Goal: Information Seeking & Learning: Learn about a topic

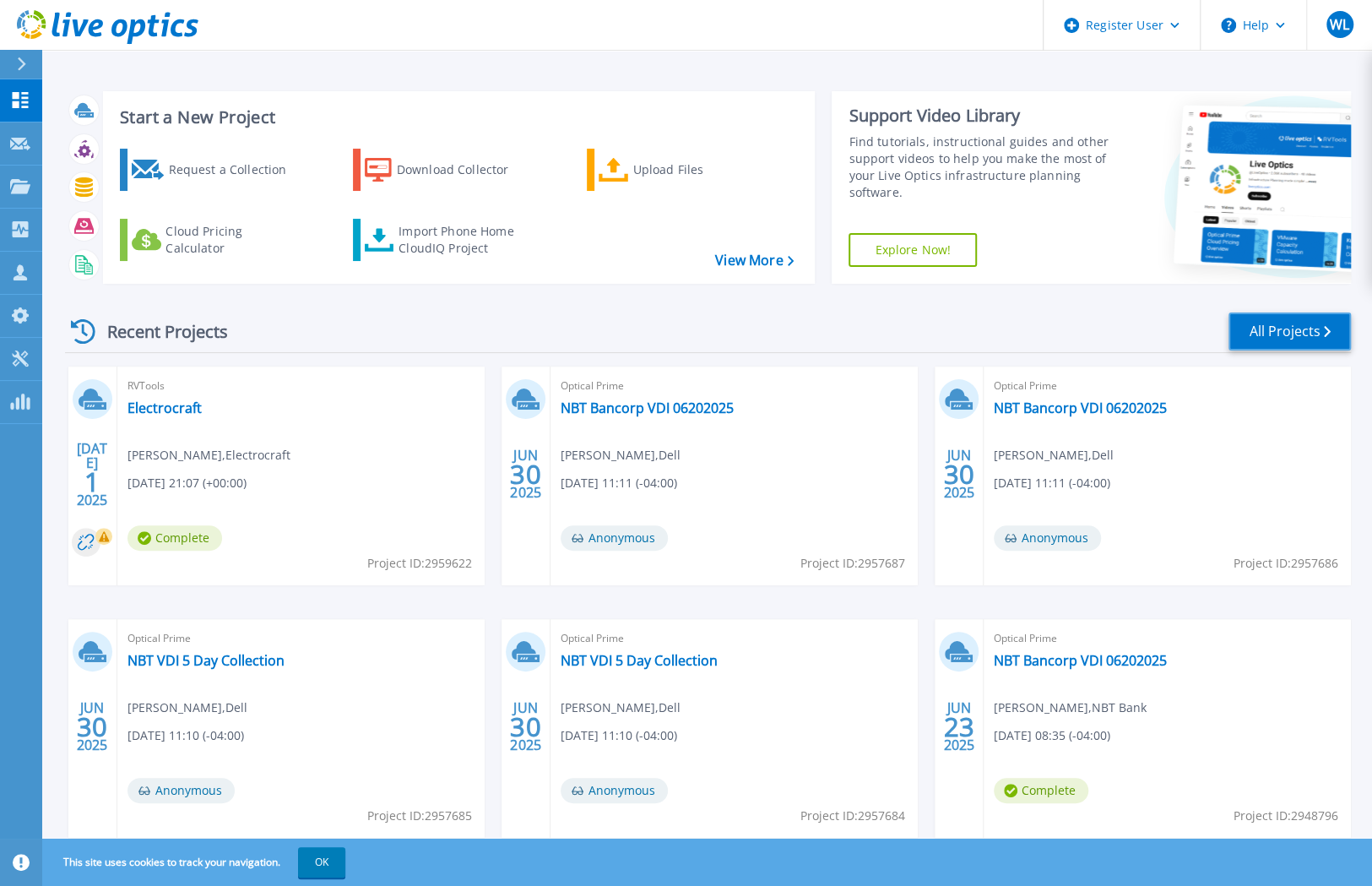
click at [1312, 329] on link "All Projects" at bounding box center [1289, 332] width 122 height 38
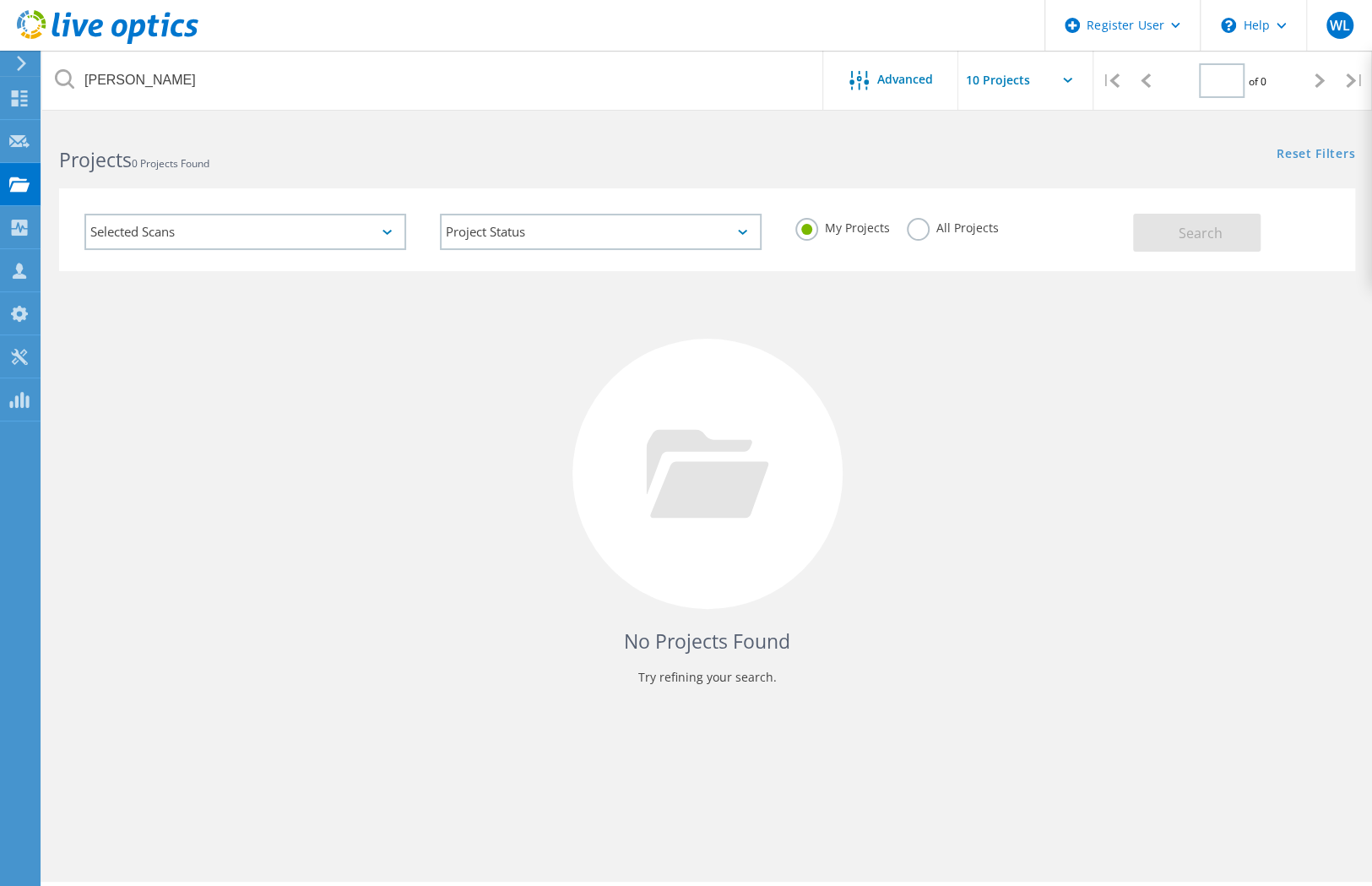
type input "1"
click at [922, 230] on label "All Projects" at bounding box center [953, 225] width 92 height 16
click at [0, 0] on input "All Projects" at bounding box center [0, 0] width 0 height 0
click at [1200, 220] on button "Search" at bounding box center [1197, 232] width 128 height 38
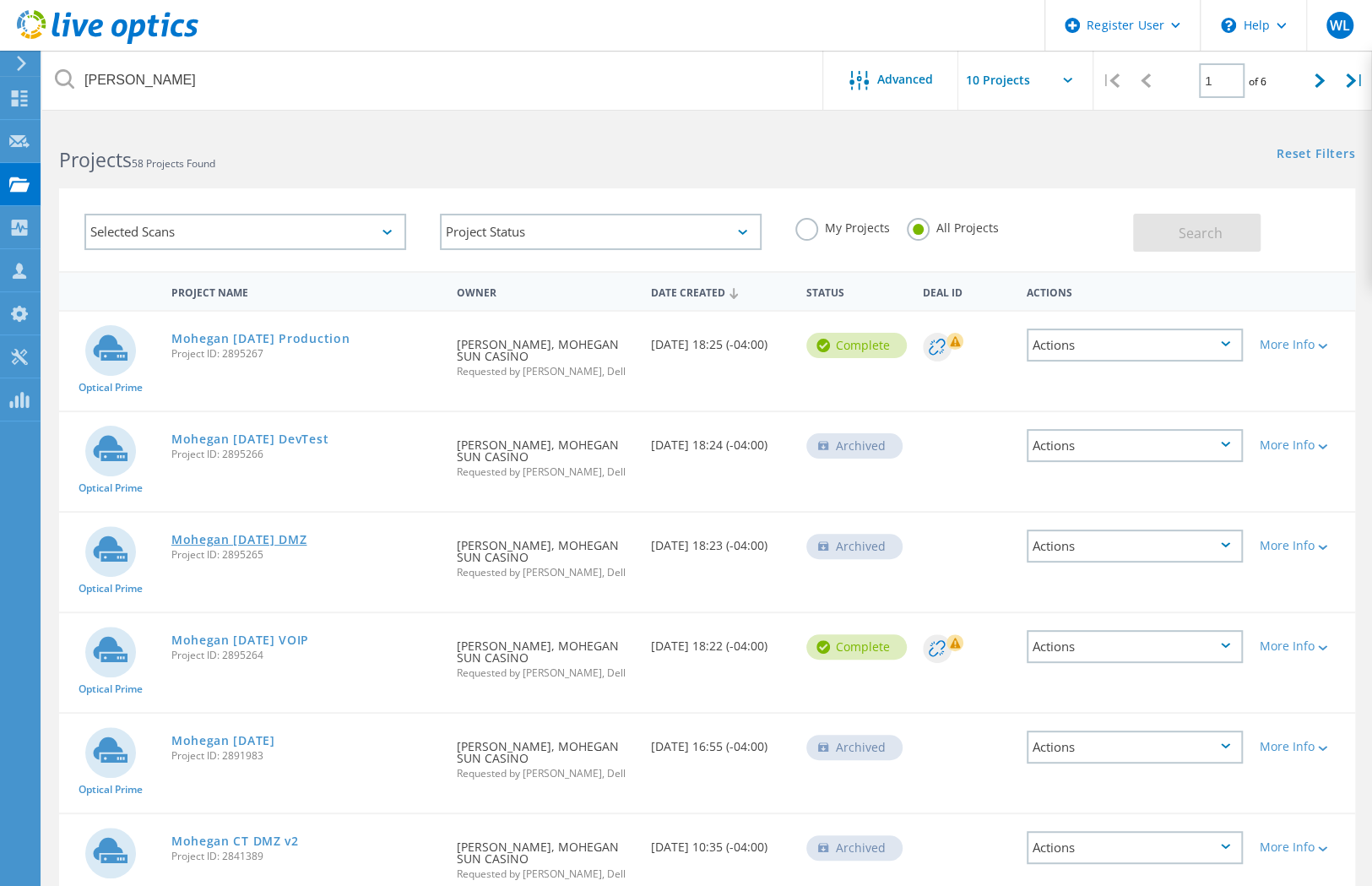
click at [250, 542] on link "Mohegan May 2025 DMZ" at bounding box center [239, 539] width 136 height 12
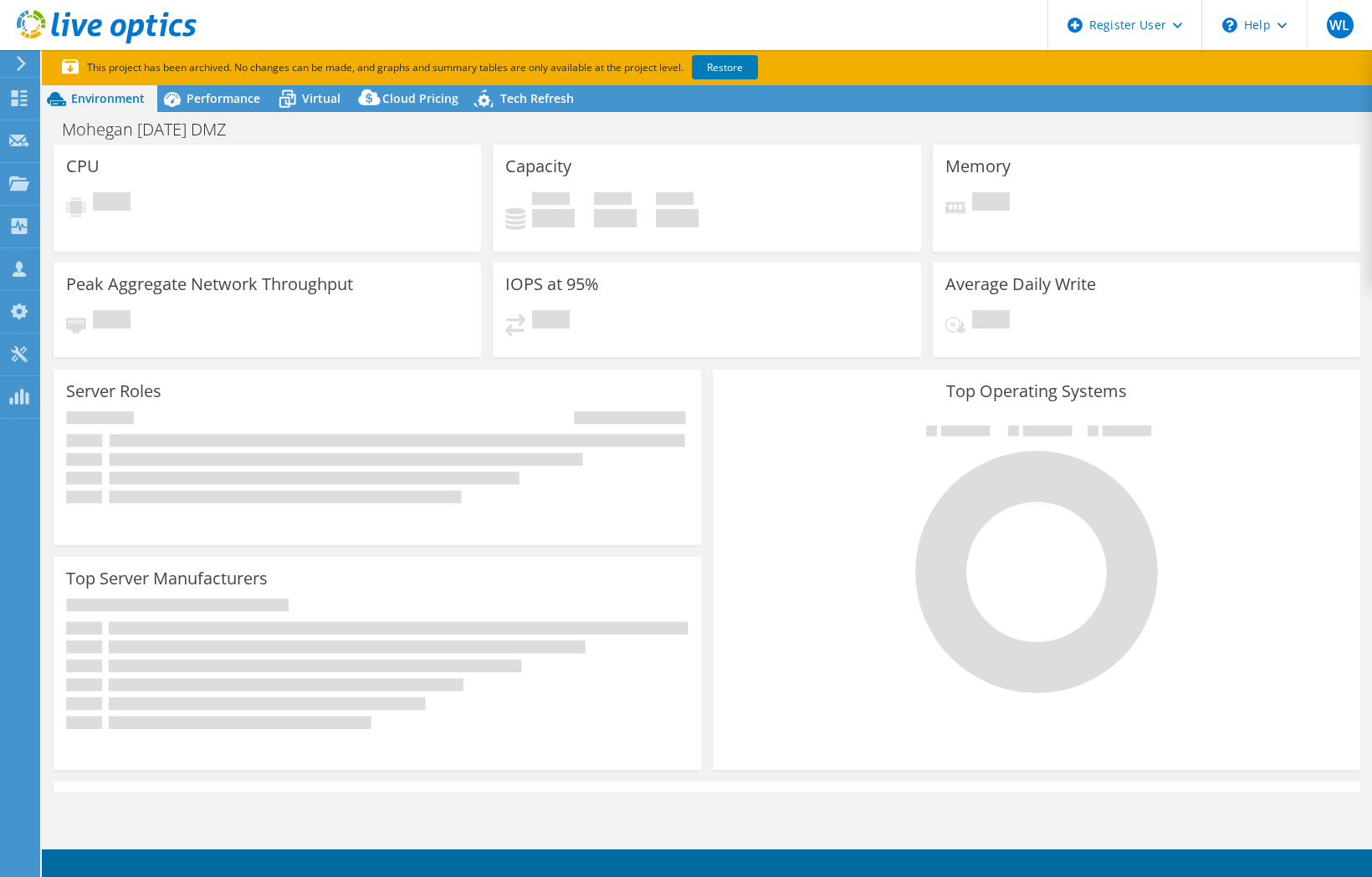
select select "USD"
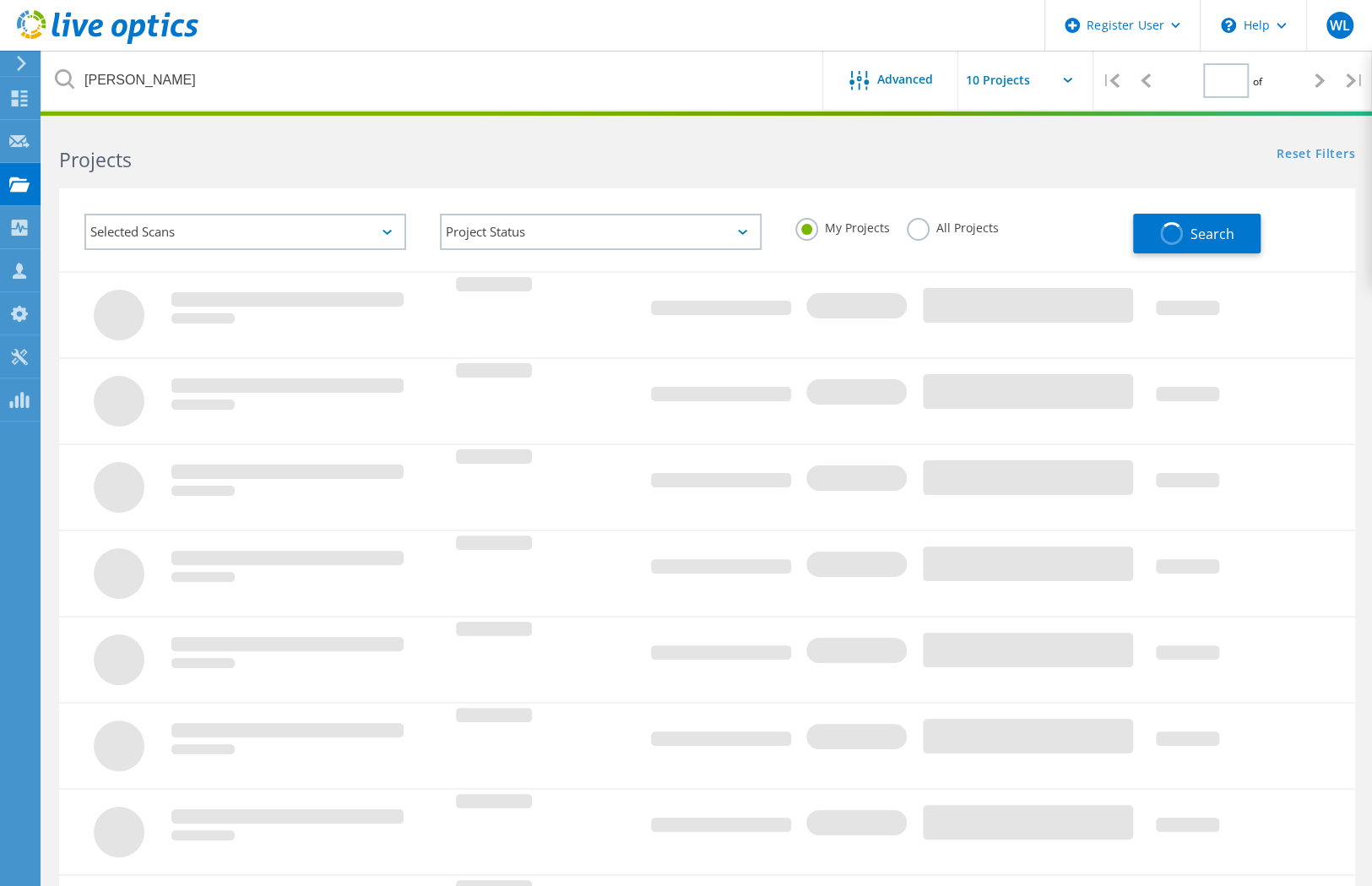
type input "1"
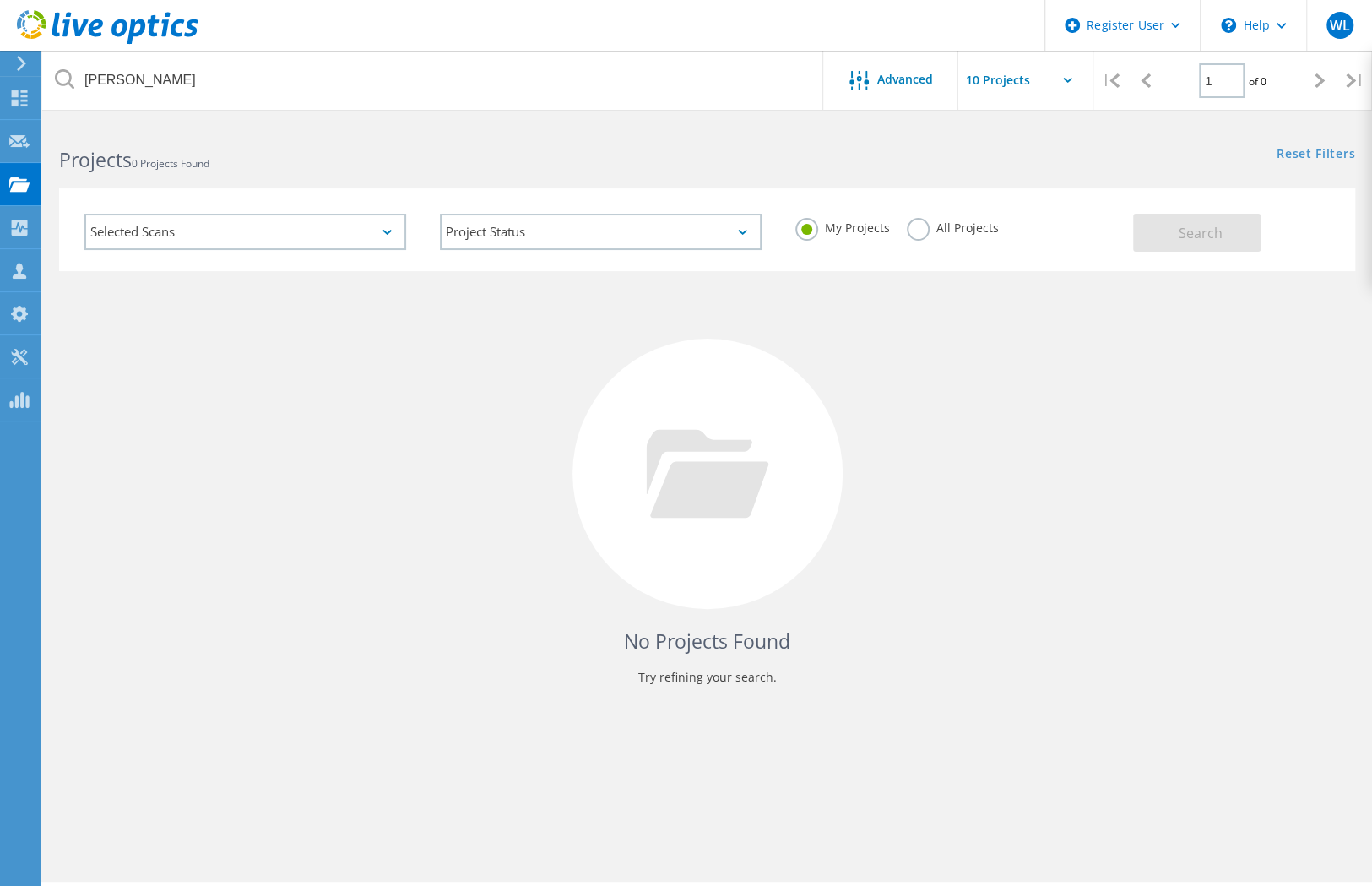
click at [914, 227] on label "All Projects" at bounding box center [953, 225] width 92 height 16
click at [0, 0] on input "All Projects" at bounding box center [0, 0] width 0 height 0
click at [1197, 238] on span "Search" at bounding box center [1200, 233] width 44 height 19
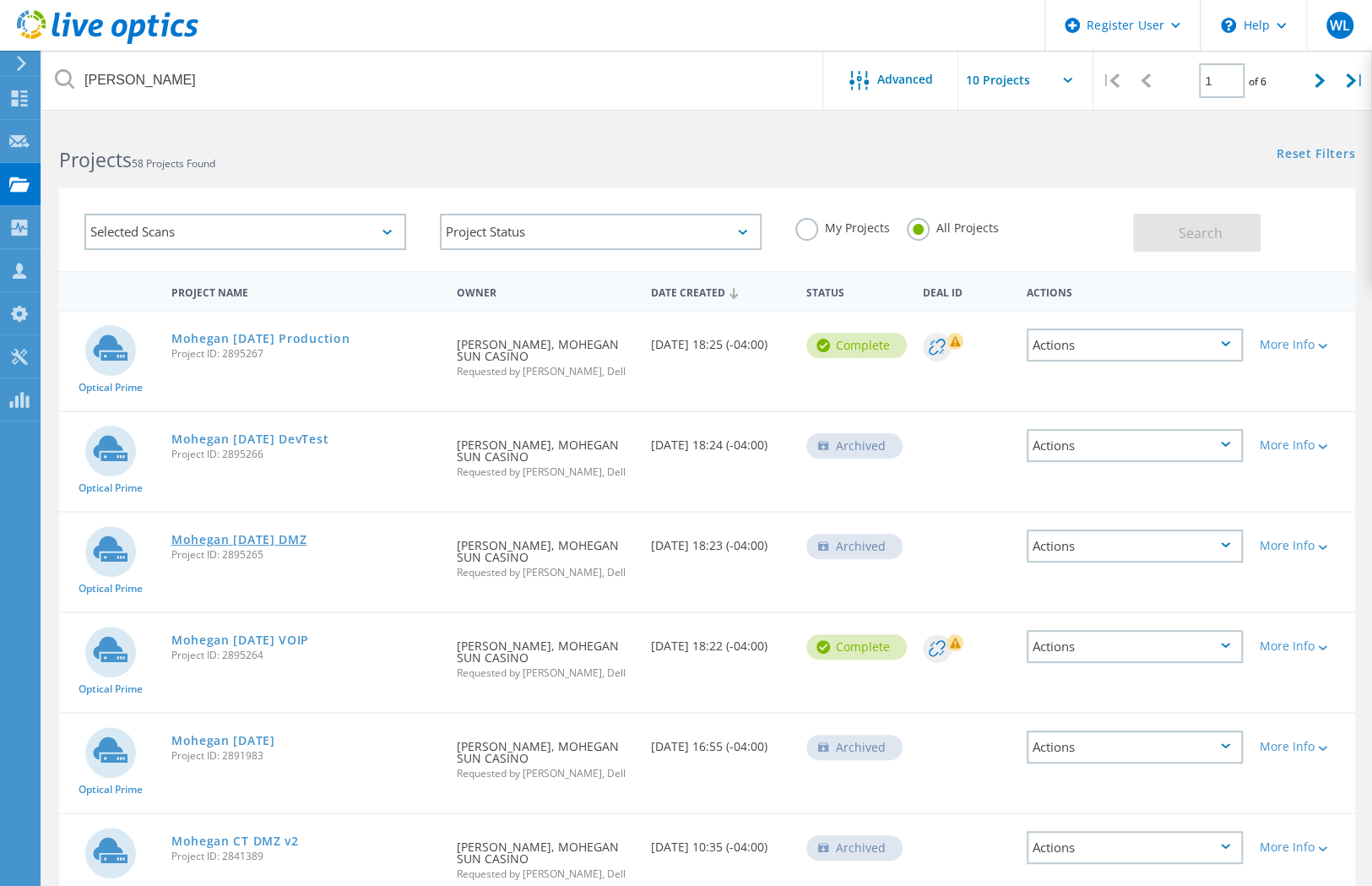
click at [298, 540] on link "Mohegan May 2025 DMZ" at bounding box center [239, 539] width 136 height 12
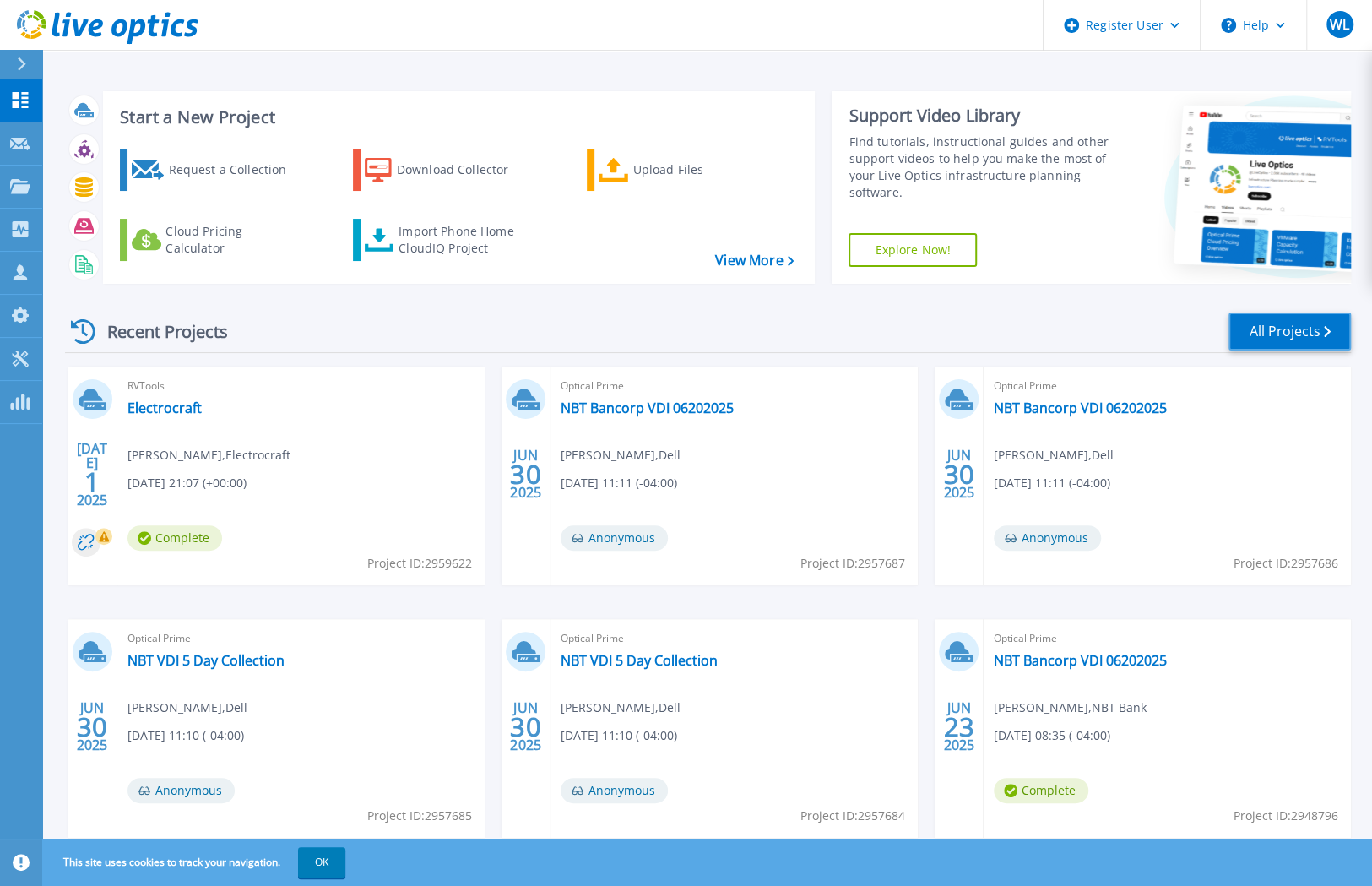
click at [1270, 328] on link "All Projects" at bounding box center [1289, 332] width 122 height 38
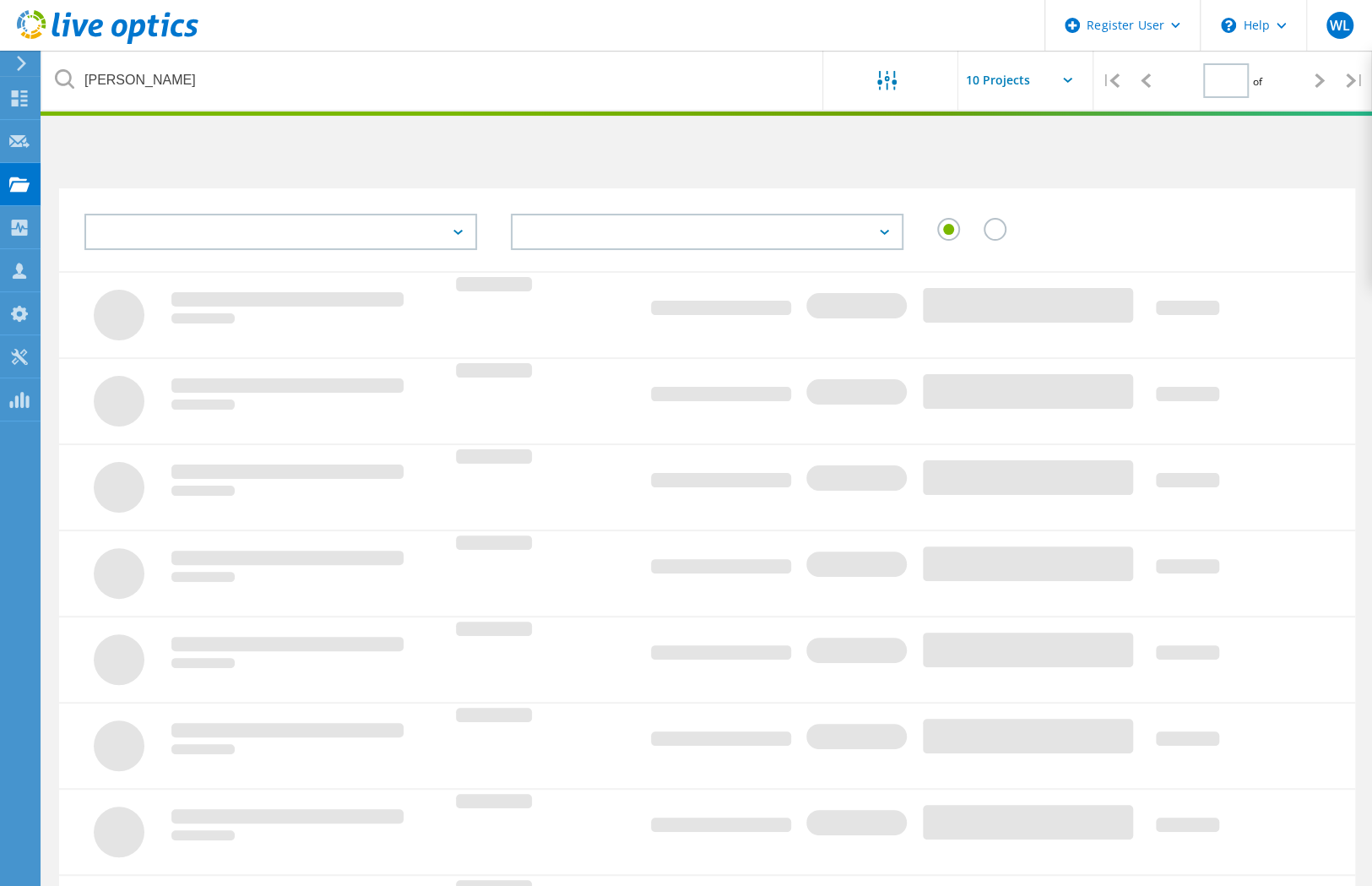
type input "1"
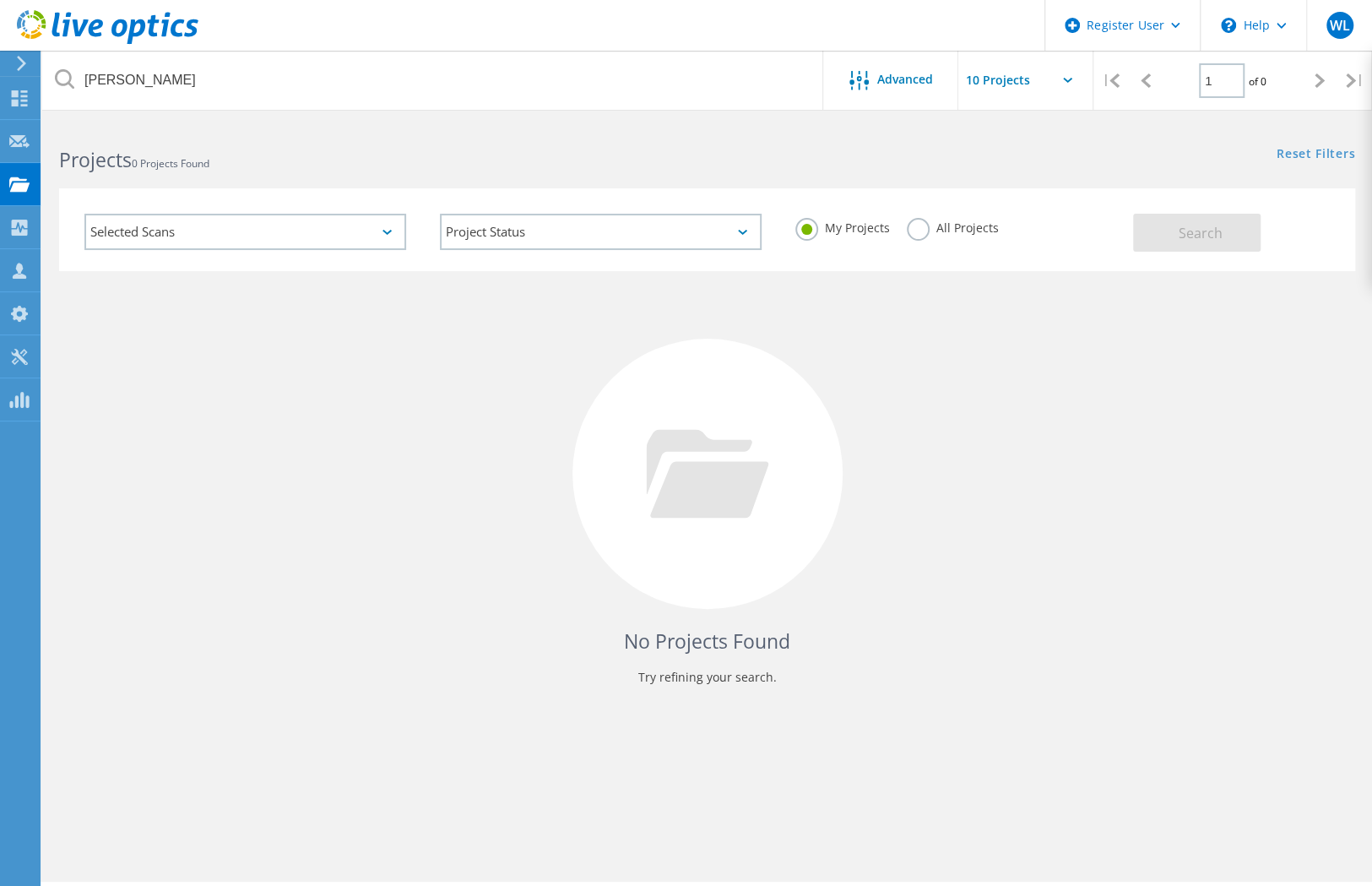
click at [917, 232] on label "All Projects" at bounding box center [953, 225] width 92 height 16
click at [0, 0] on input "All Projects" at bounding box center [0, 0] width 0 height 0
click at [1218, 232] on span "Search" at bounding box center [1200, 233] width 44 height 19
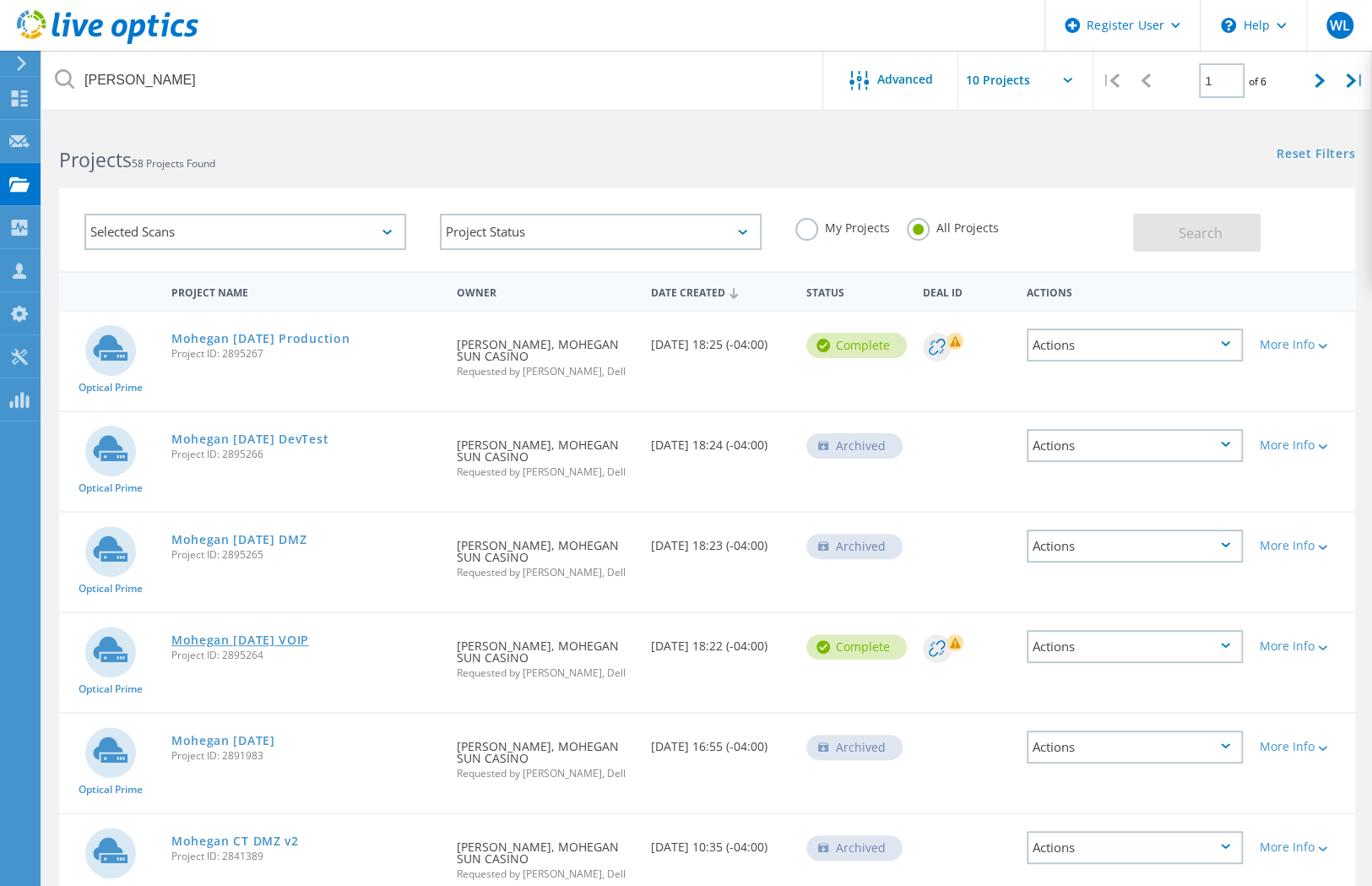
click at [289, 640] on link "Mohegan May 2025 VOIP" at bounding box center [240, 640] width 138 height 12
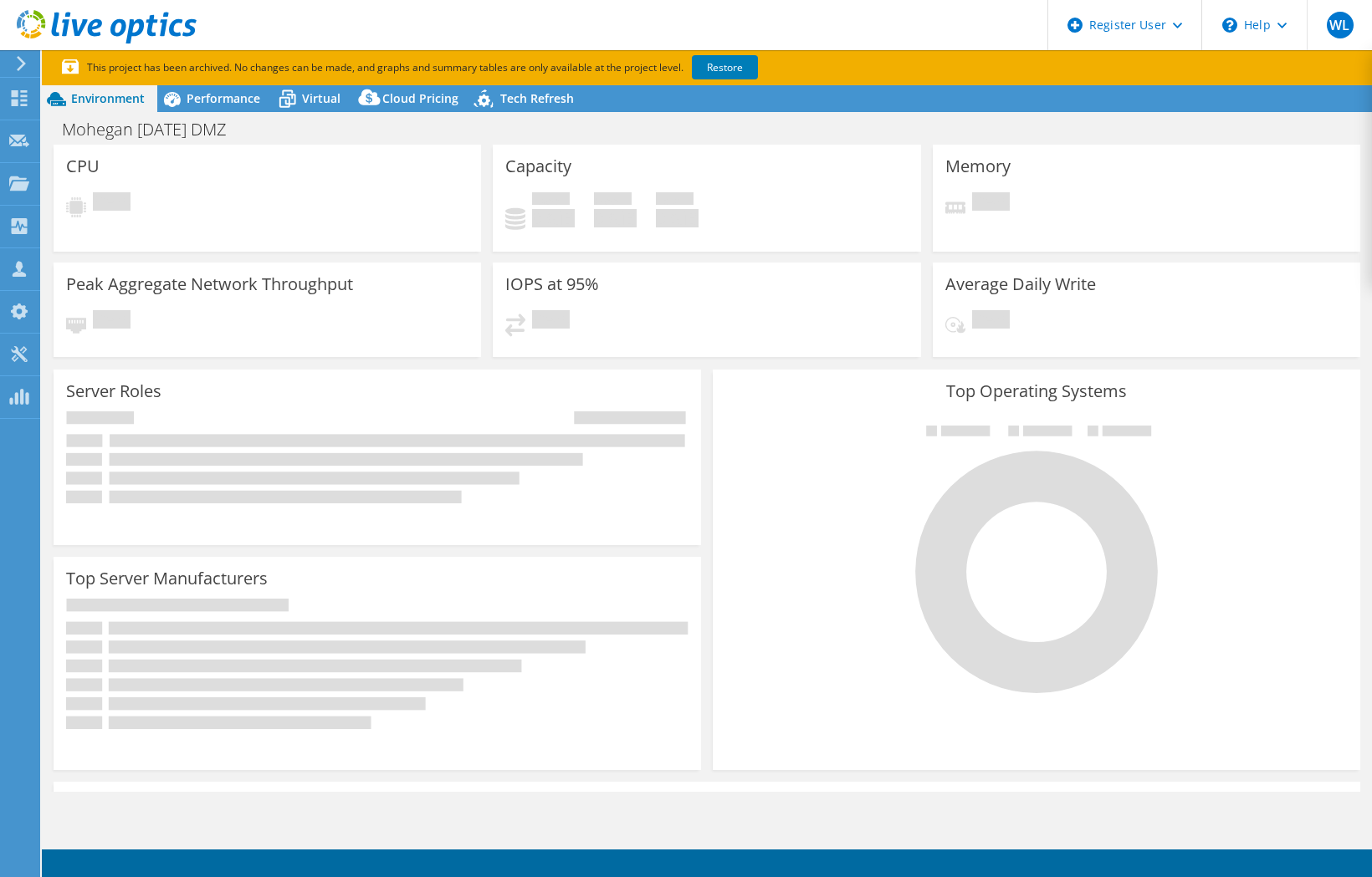
select select "USD"
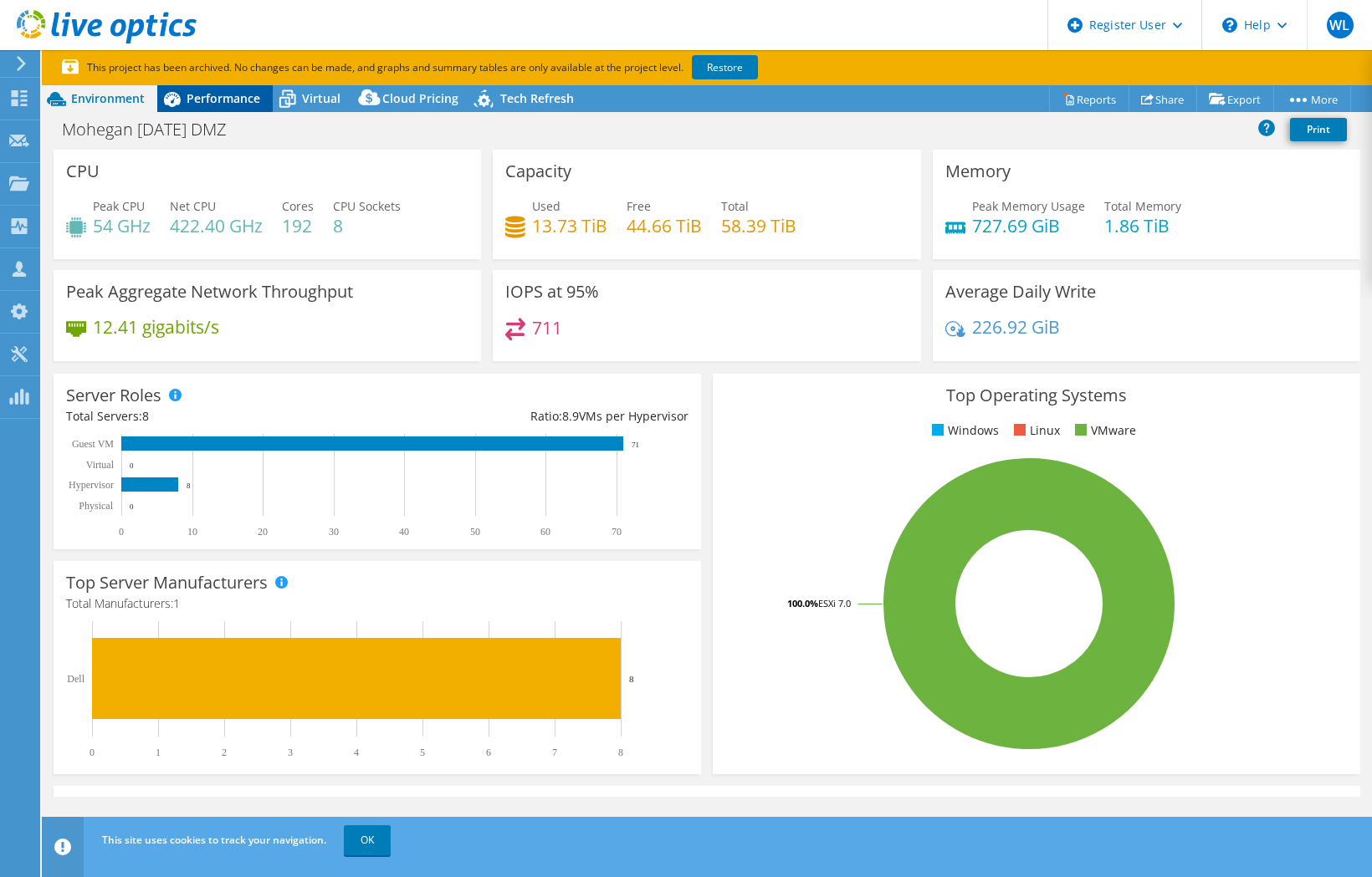
click at [219, 97] on span "Performance" at bounding box center [223, 98] width 73 height 16
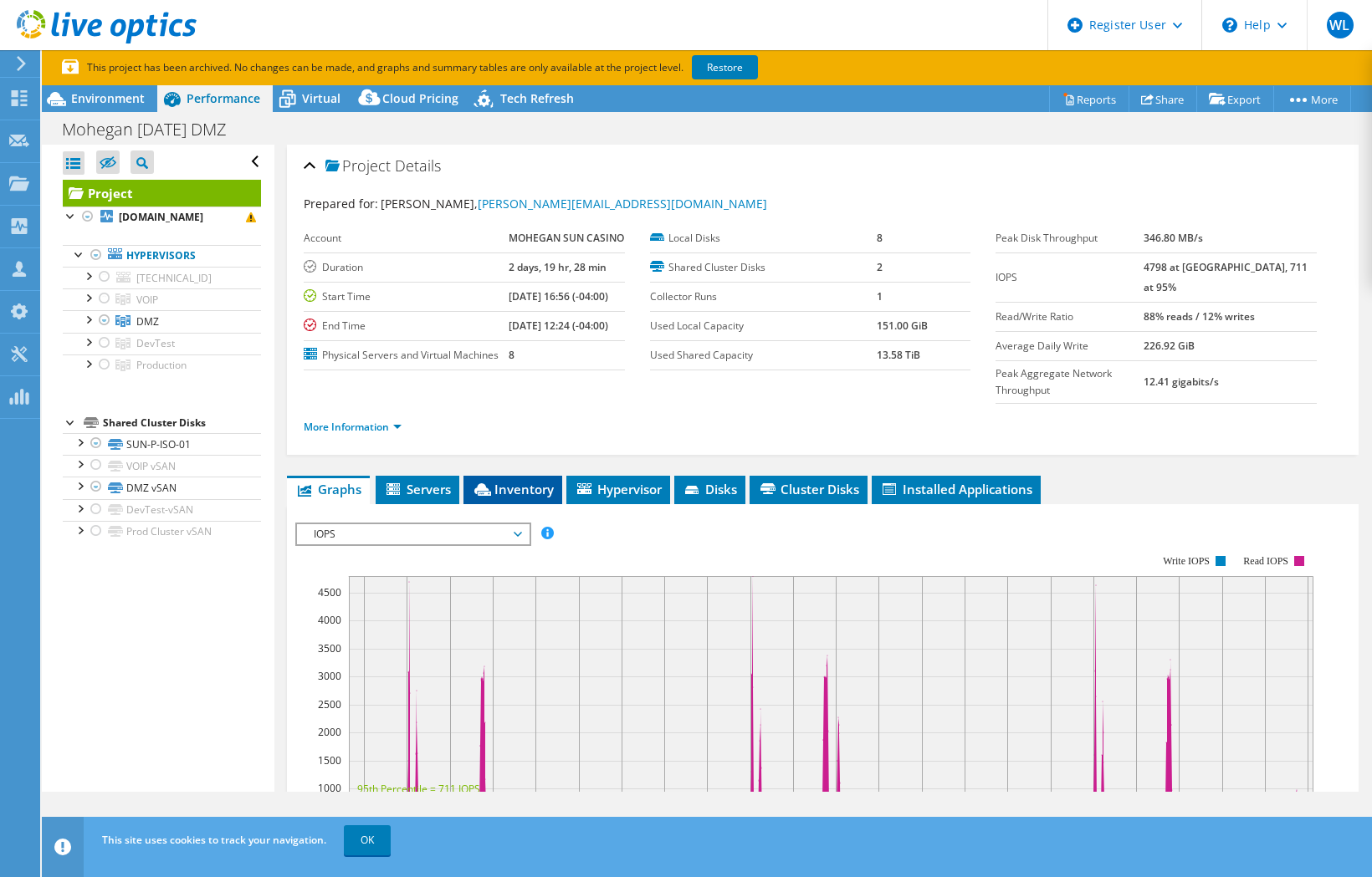
click at [502, 498] on span "Inventory" at bounding box center [513, 489] width 82 height 17
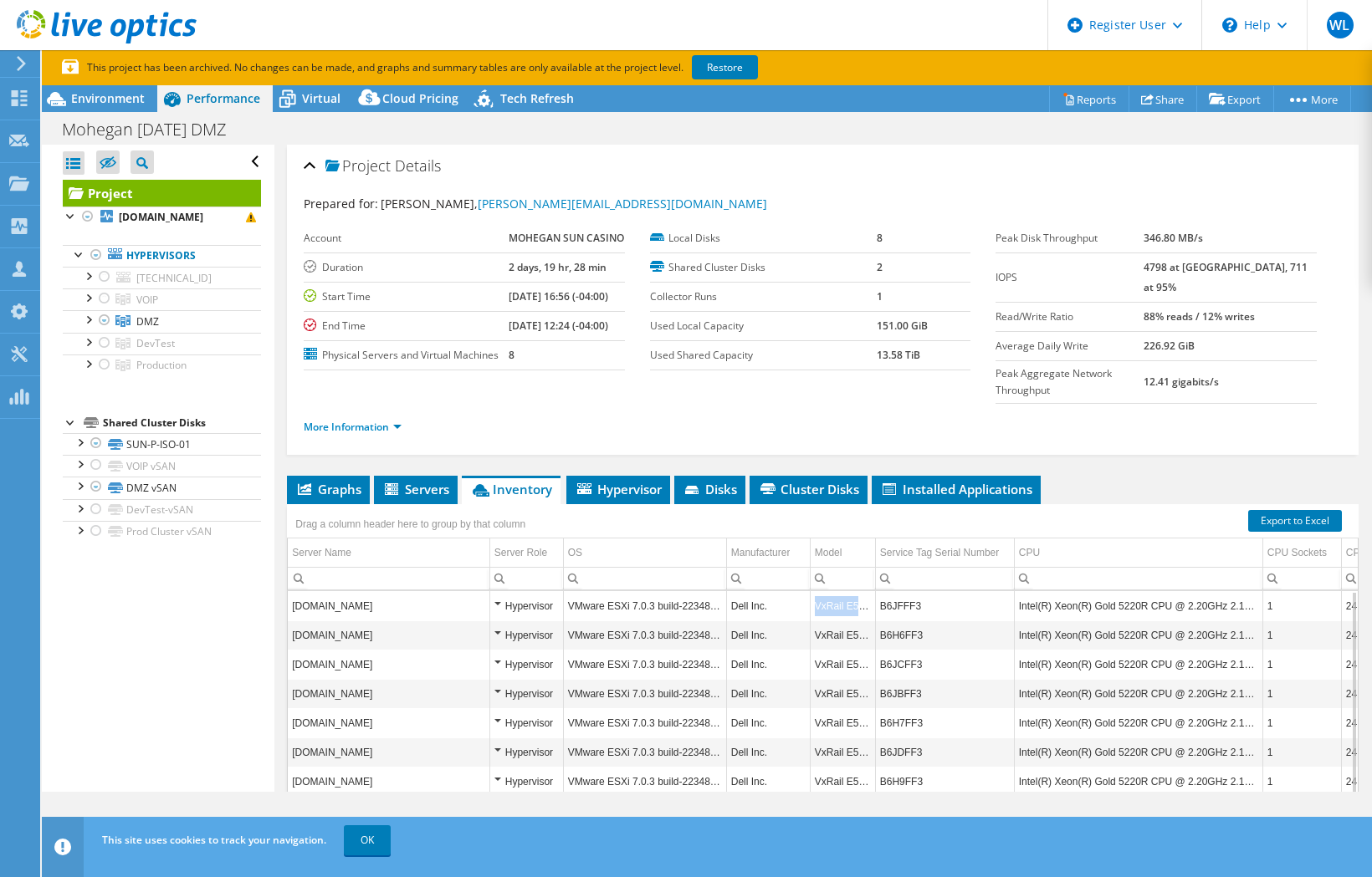
drag, startPoint x: 870, startPoint y: 621, endPoint x: 811, endPoint y: 623, distance: 59.0
click at [811, 620] on td "VxRail E560F" at bounding box center [842, 605] width 65 height 29
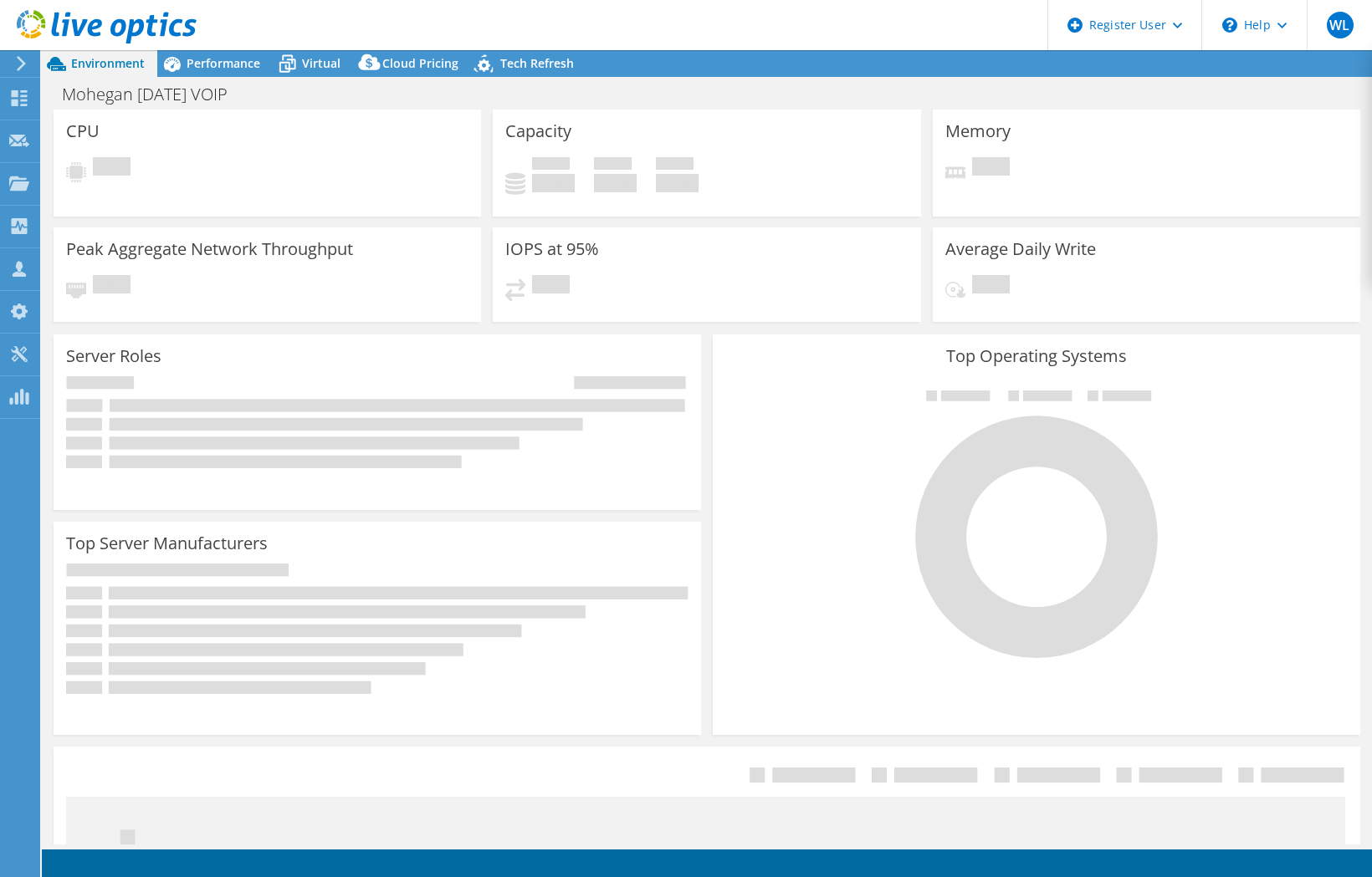
select select "USD"
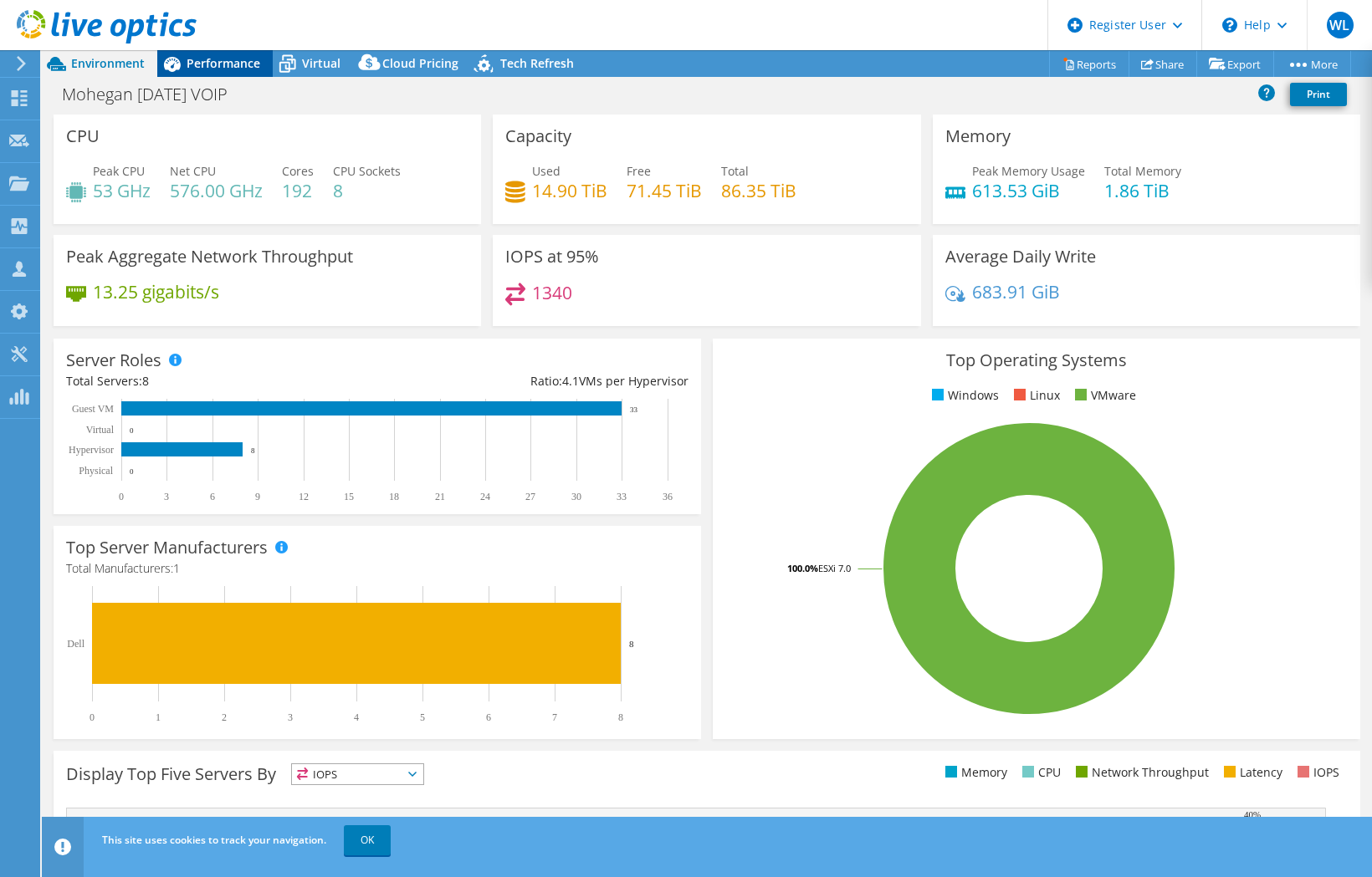
click at [208, 63] on span "Performance" at bounding box center [223, 62] width 73 height 16
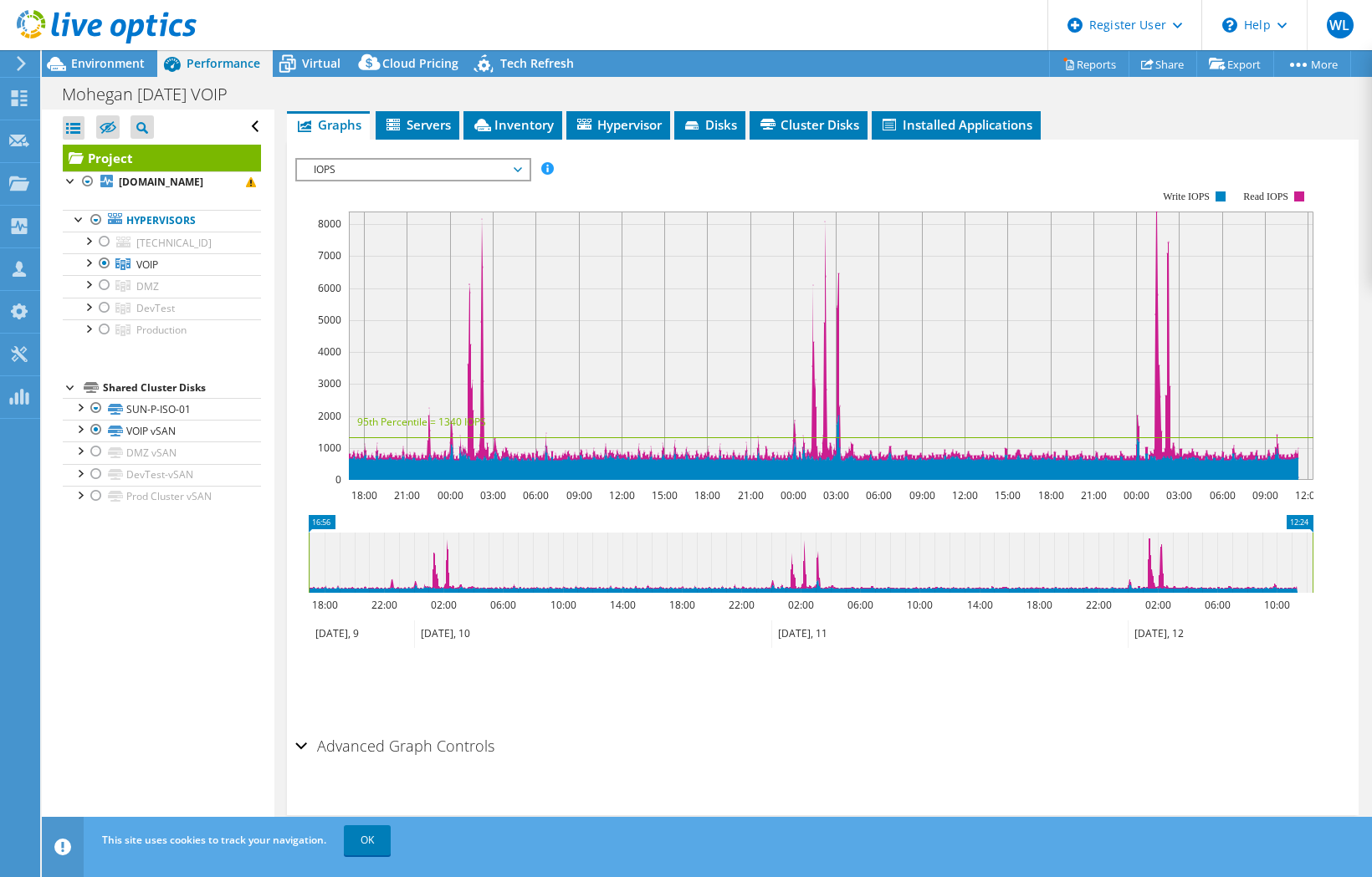
scroll to position [95, 0]
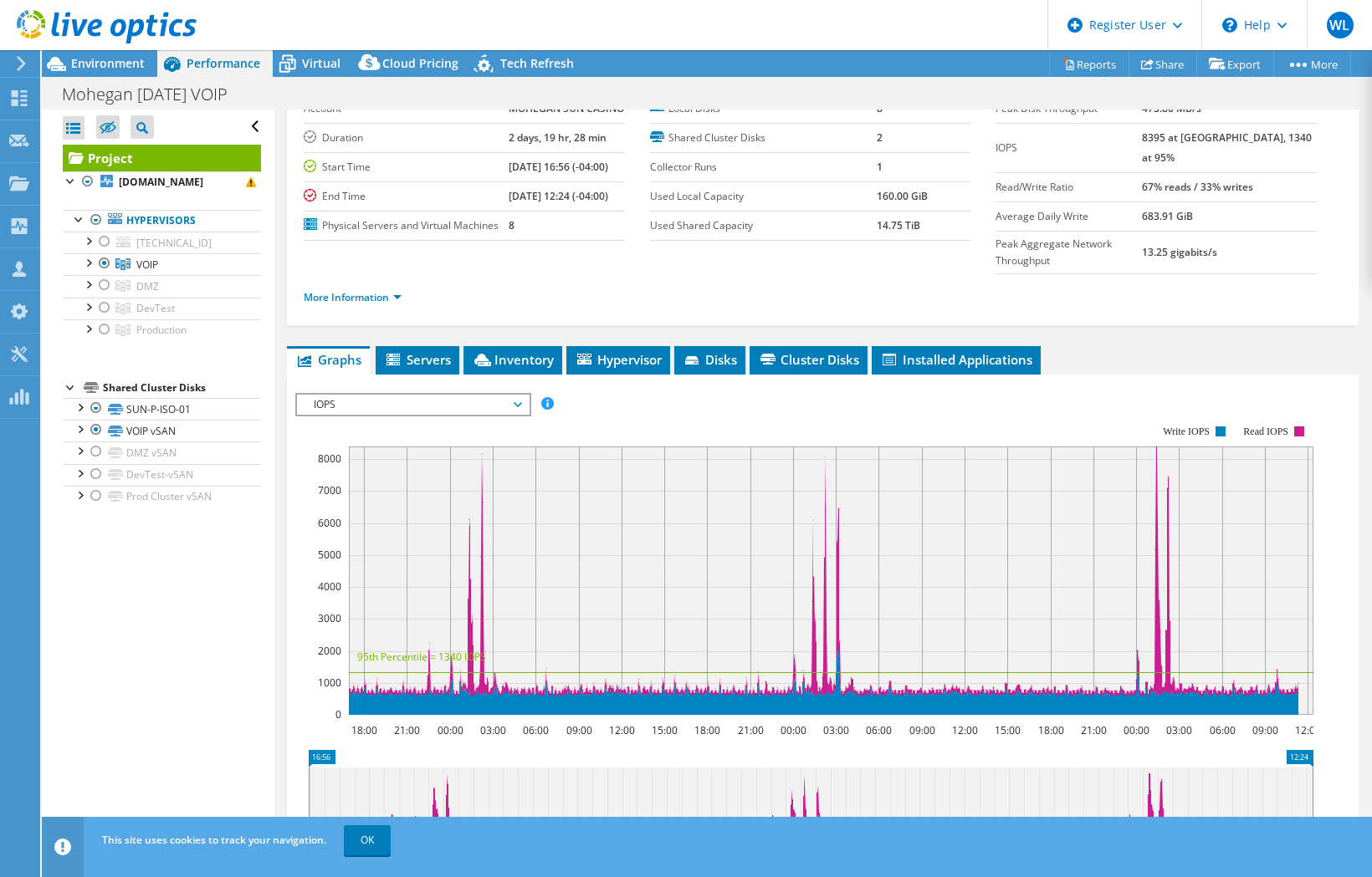
click at [515, 415] on span "IOPS" at bounding box center [412, 405] width 215 height 20
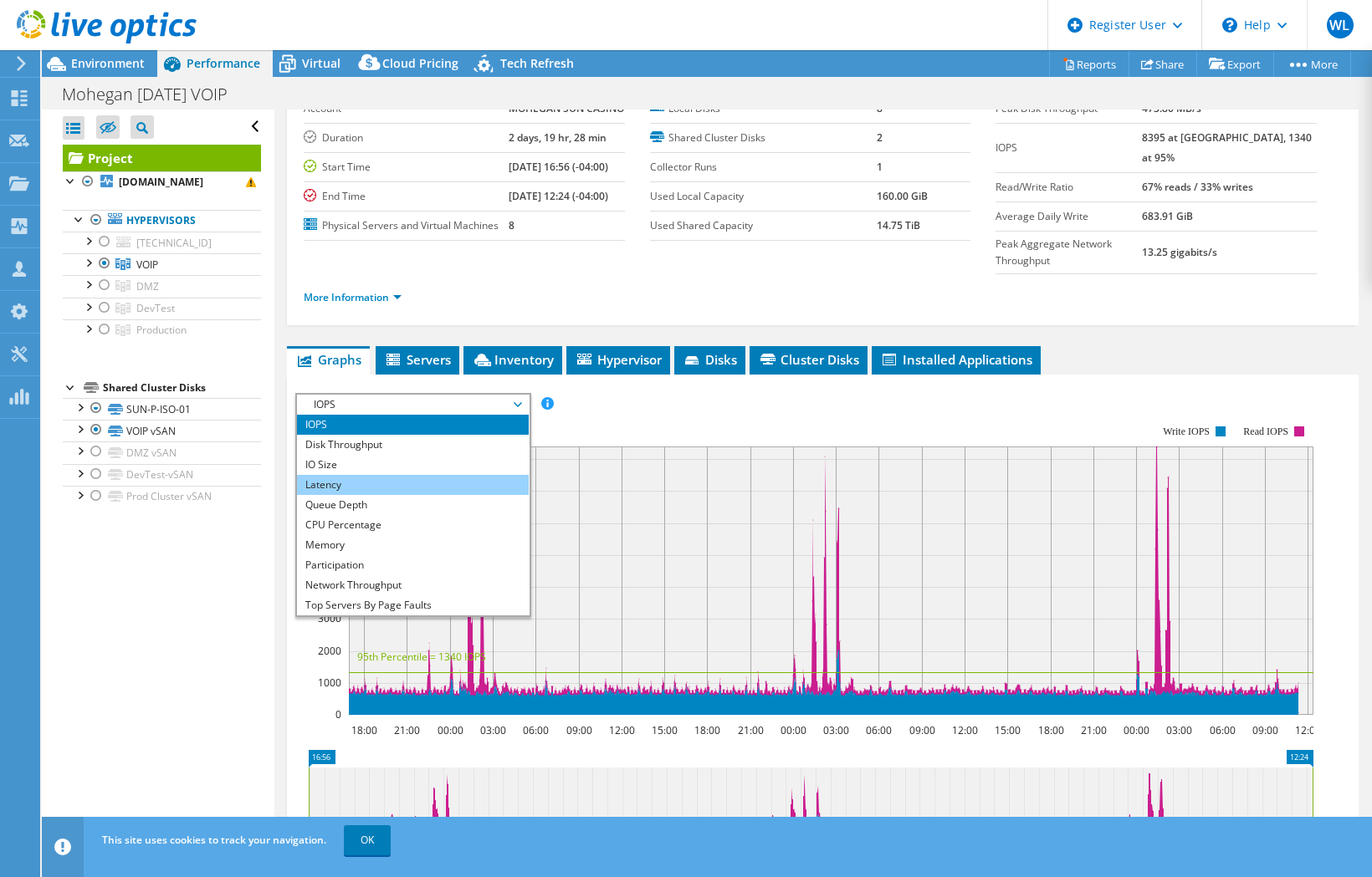
click at [353, 495] on li "Latency" at bounding box center [412, 485] width 232 height 20
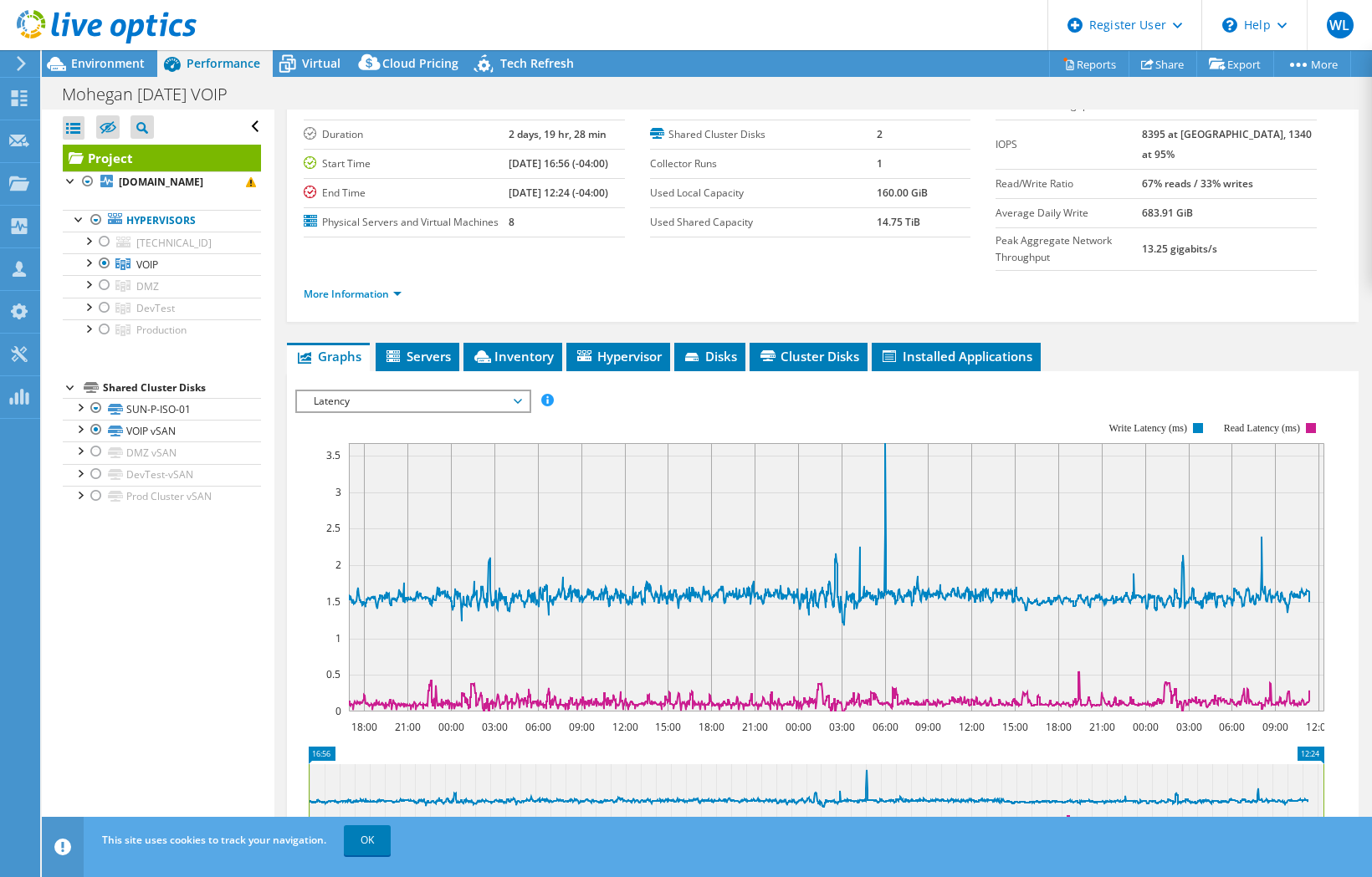
scroll to position [0, 0]
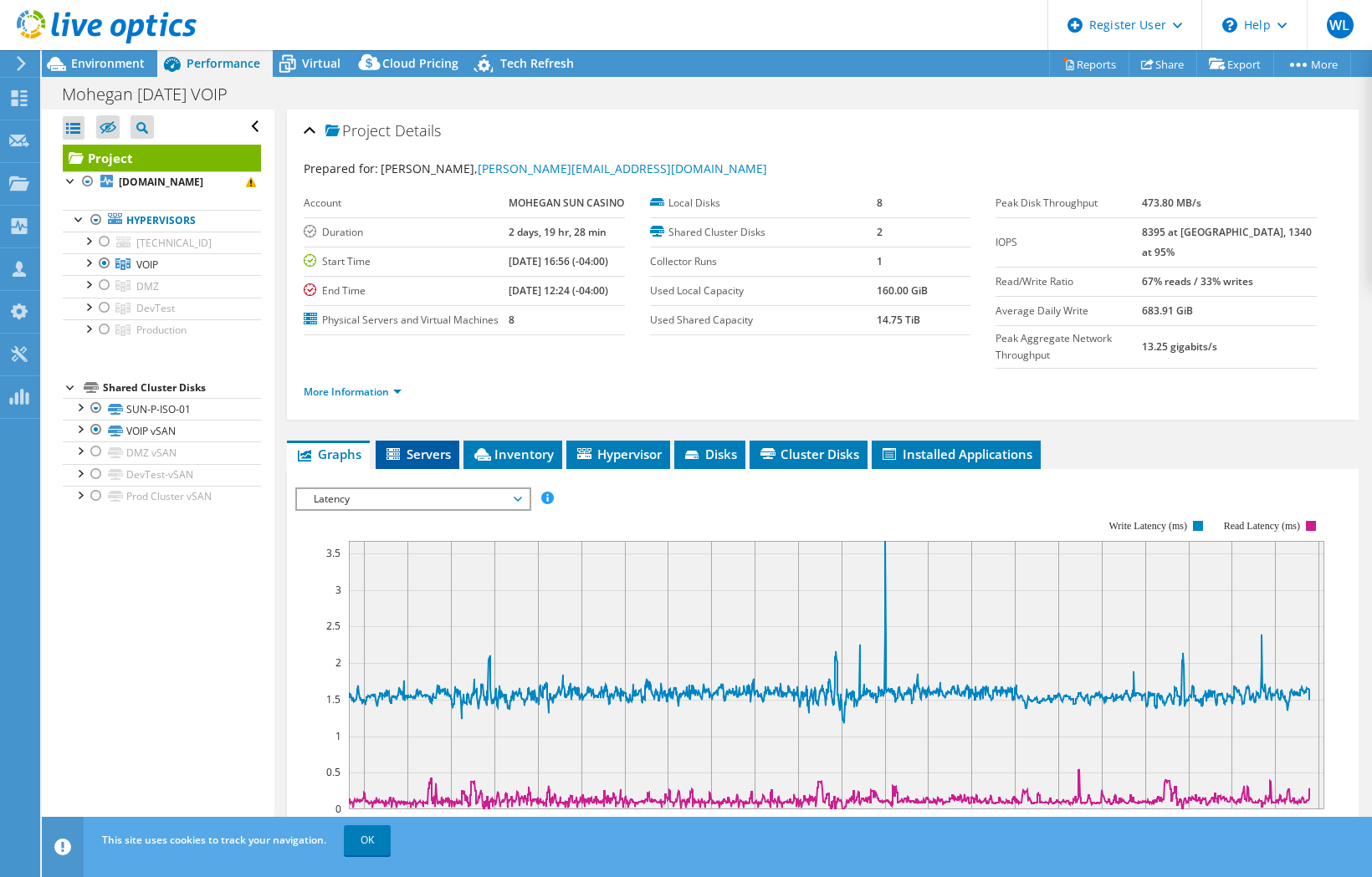
click at [442, 462] on span "Servers" at bounding box center [418, 454] width 67 height 17
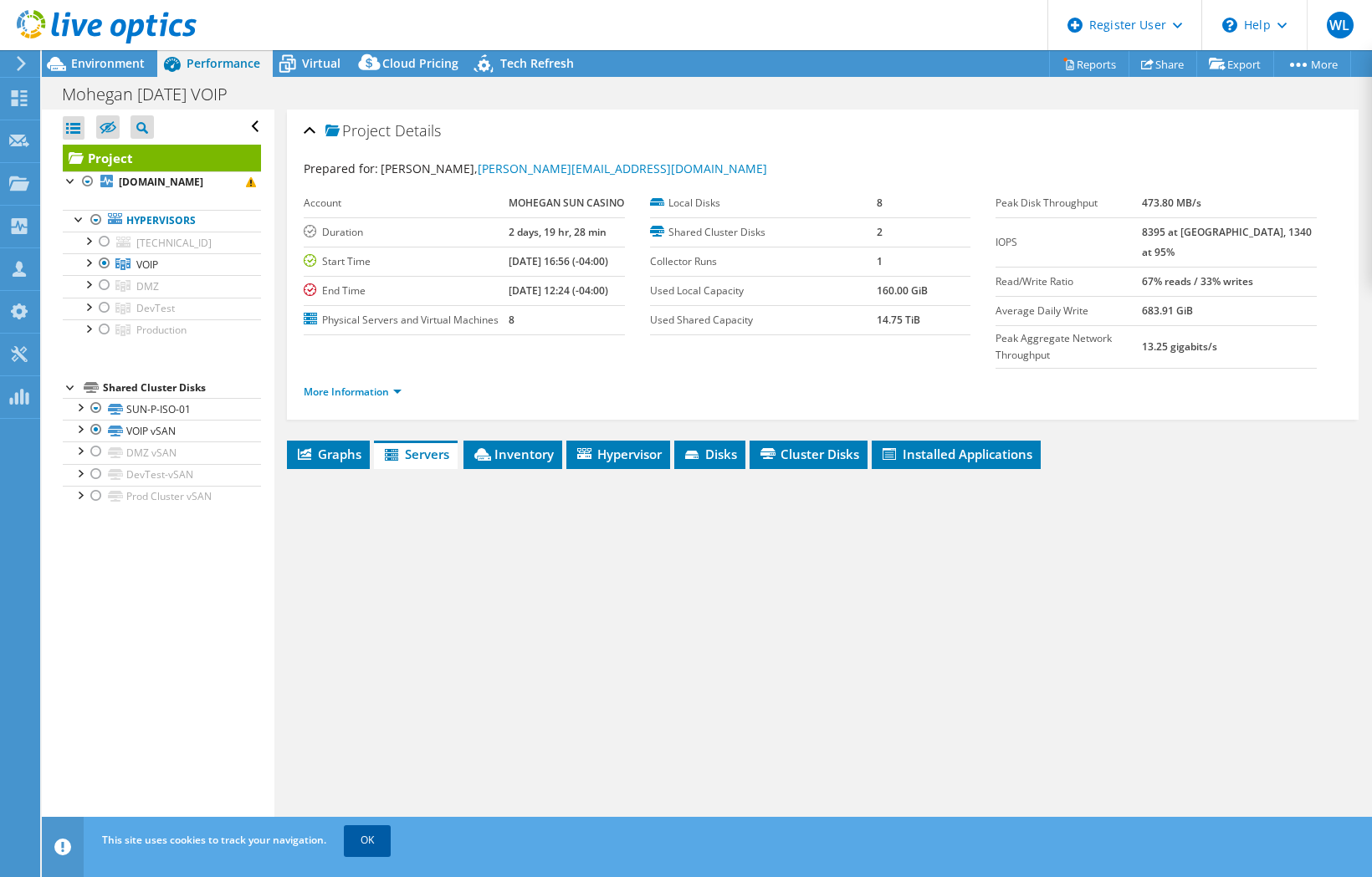
click at [370, 843] on link "OK" at bounding box center [367, 841] width 47 height 30
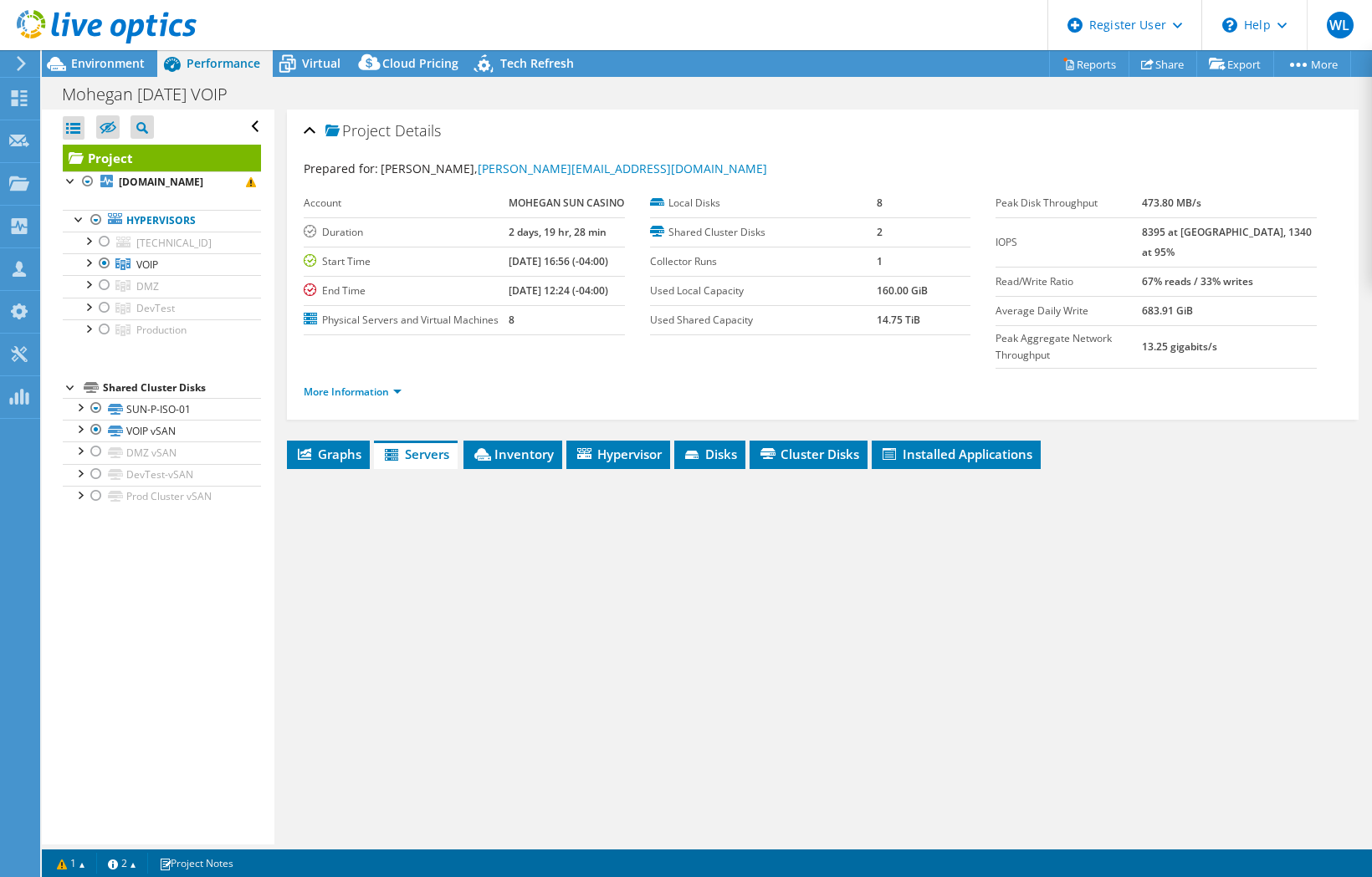
scroll to position [60, 0]
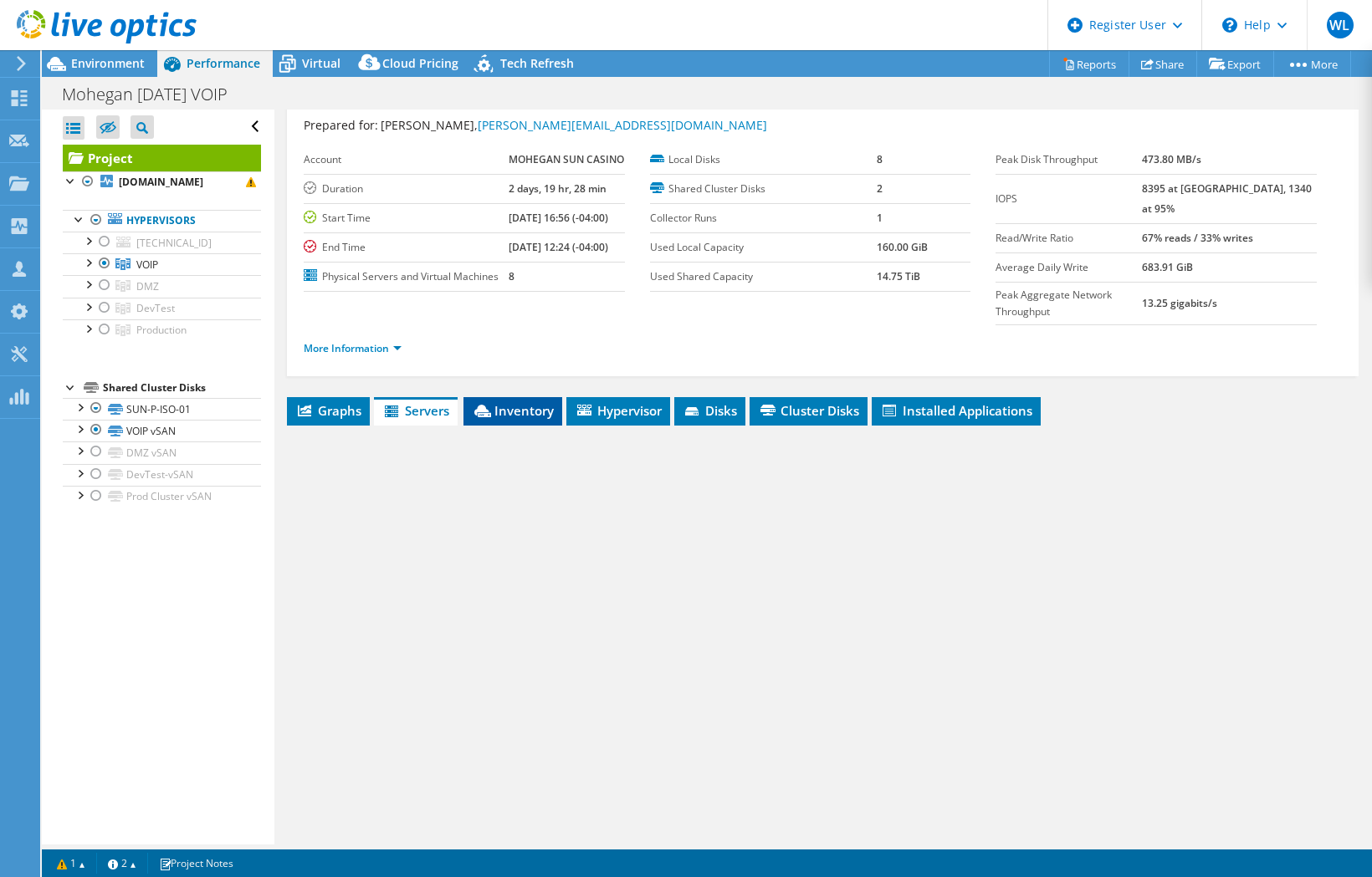
click at [534, 416] on span "Inventory" at bounding box center [513, 411] width 82 height 17
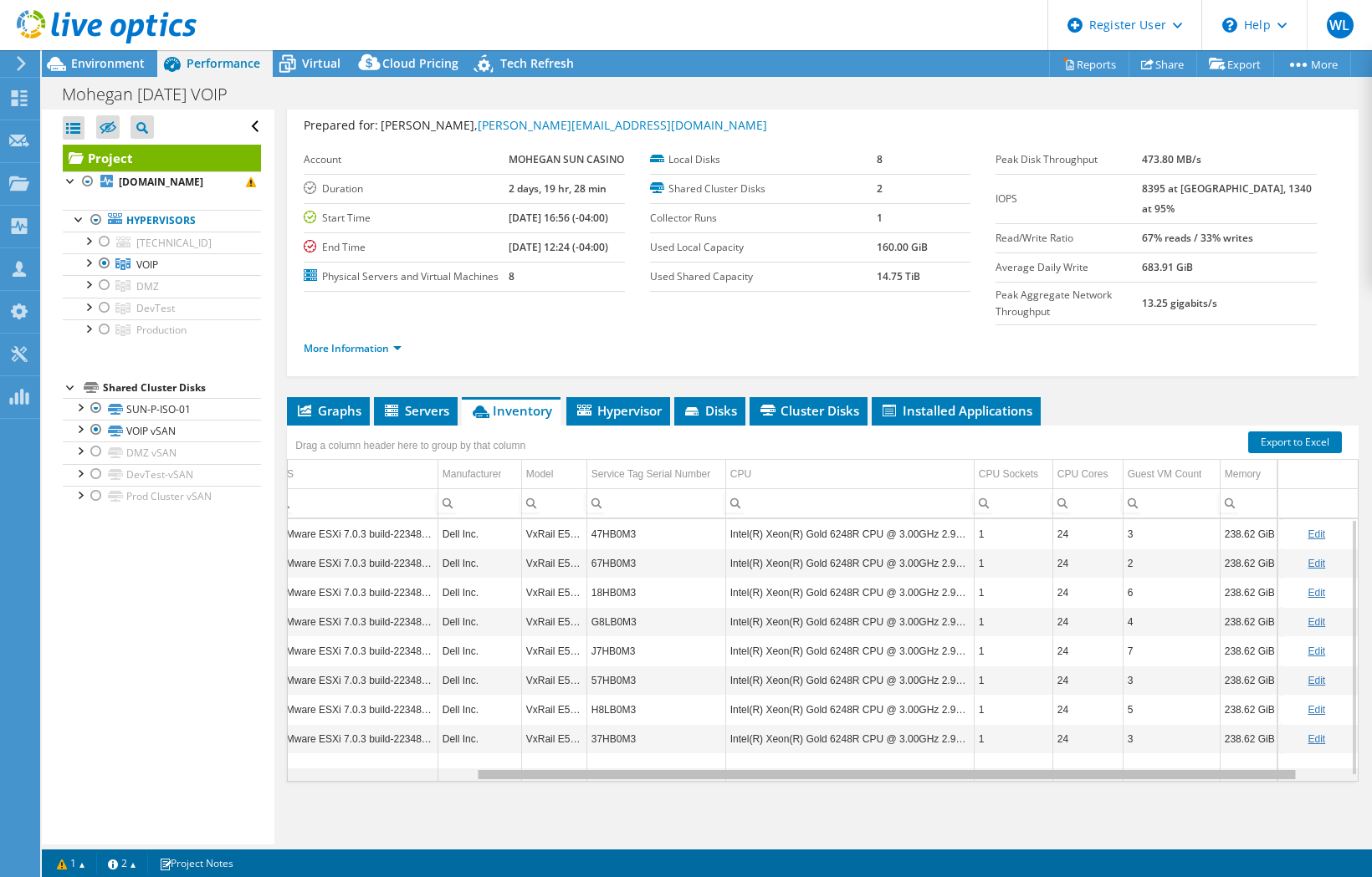
scroll to position [0, 234]
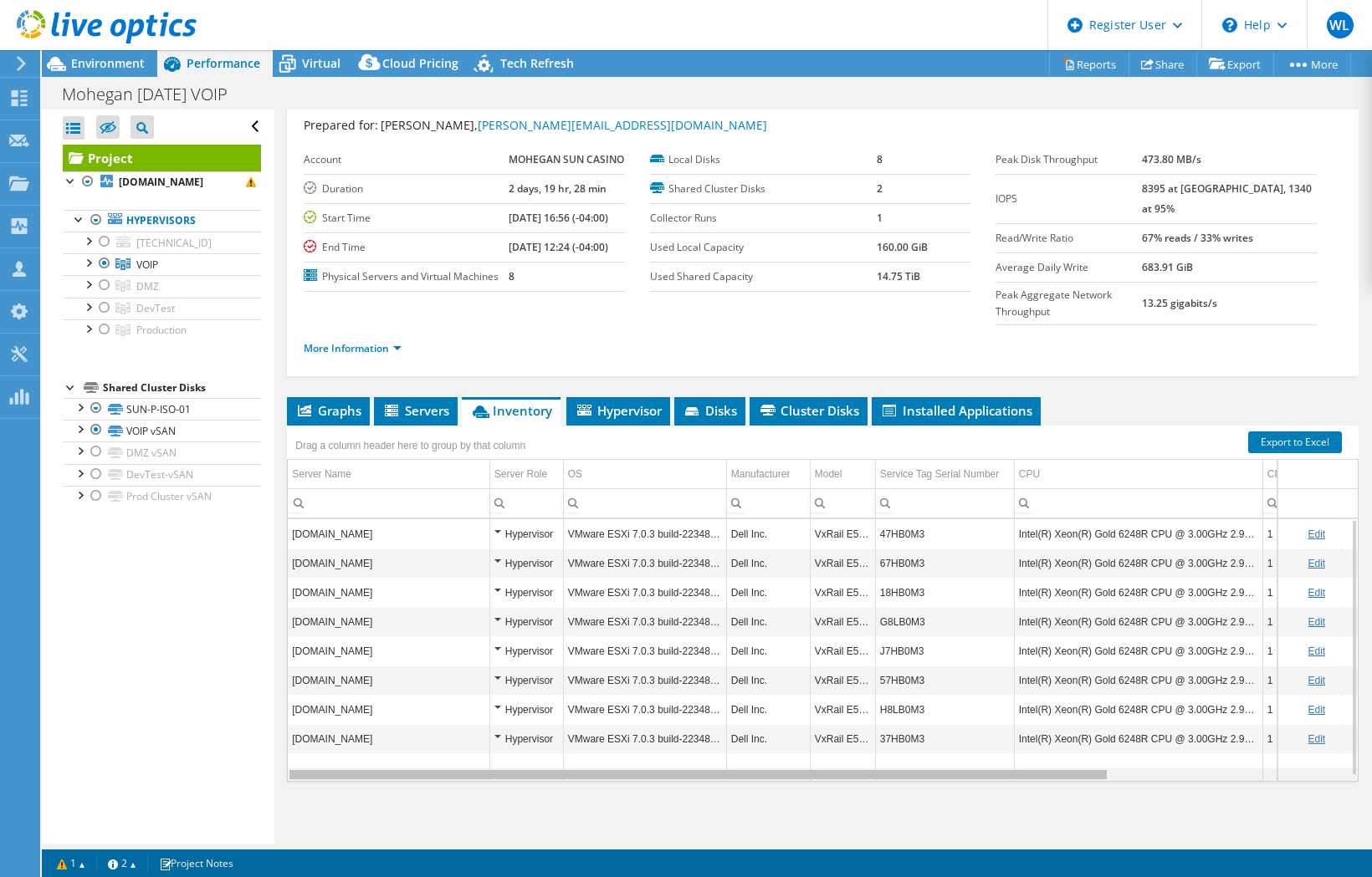
drag, startPoint x: 866, startPoint y: 775, endPoint x: 859, endPoint y: 768, distance: 9.9
click at [859, 768] on body "WL Dell User Walter Lambert Walter.Lambert@dell.com Dell My Profile Log Out \n …" at bounding box center [686, 438] width 1372 height 877
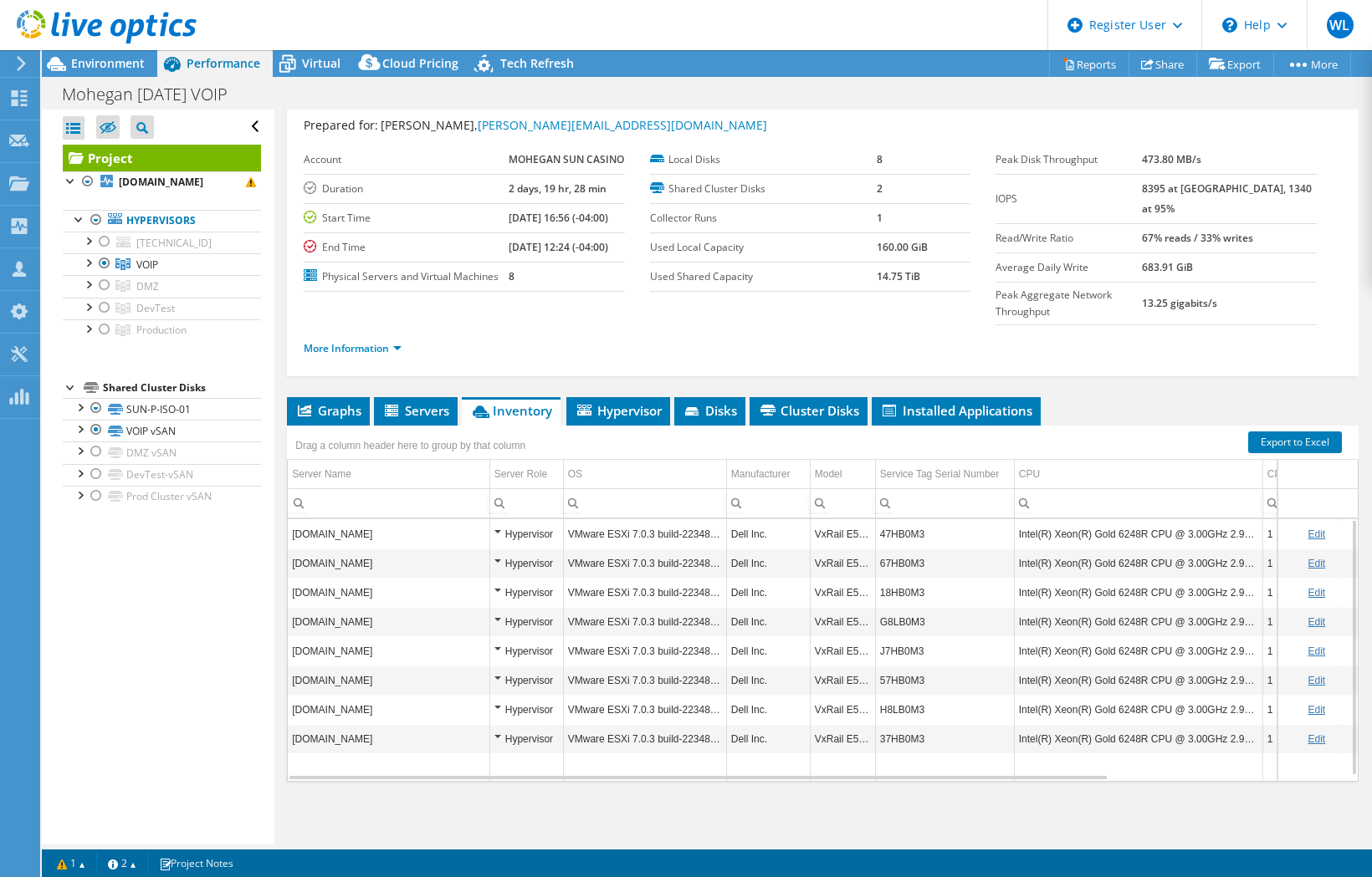
scroll to position [0, 0]
